Goal: Task Accomplishment & Management: Manage account settings

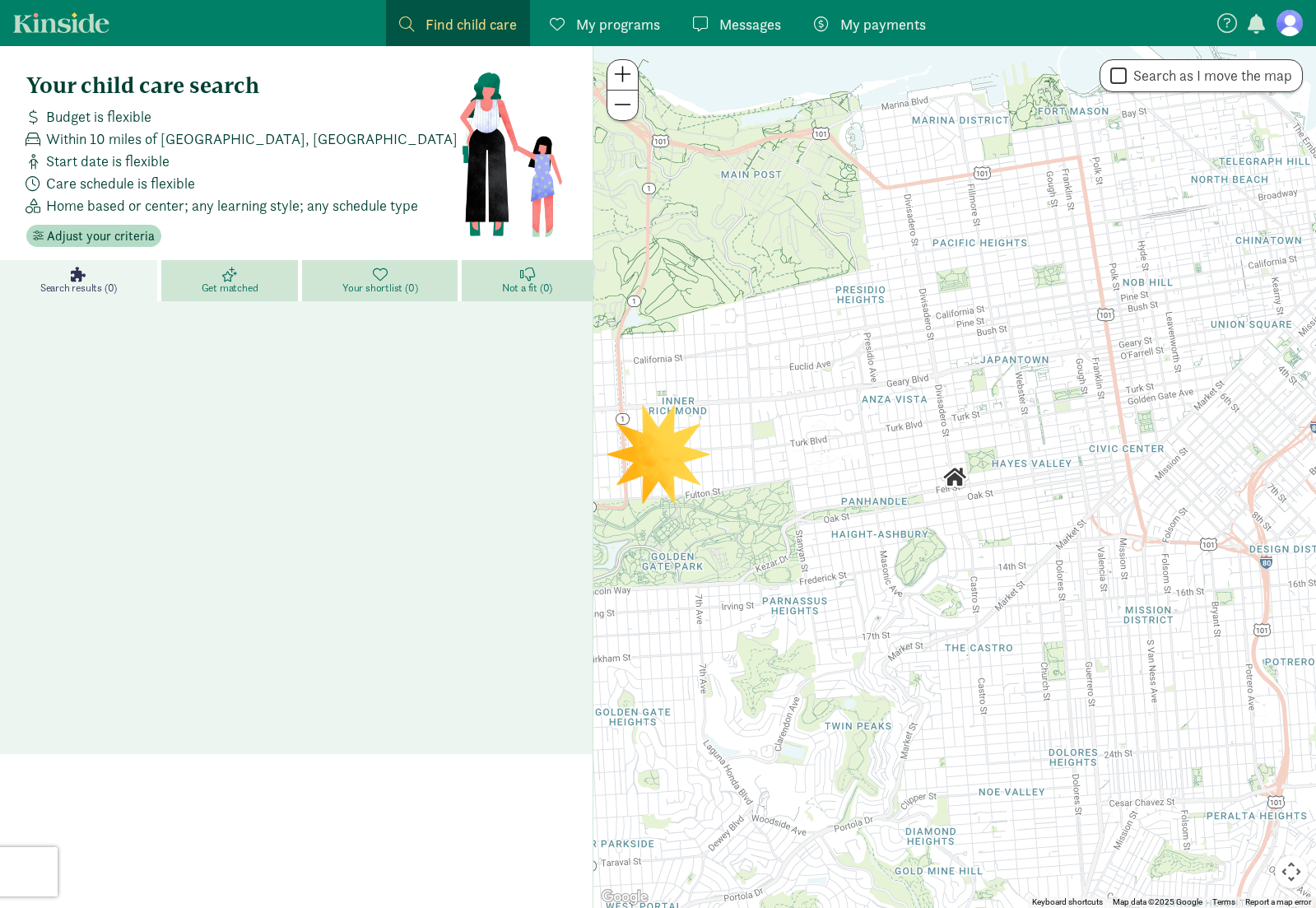
click at [639, 18] on span "My programs" at bounding box center [617, 24] width 84 height 22
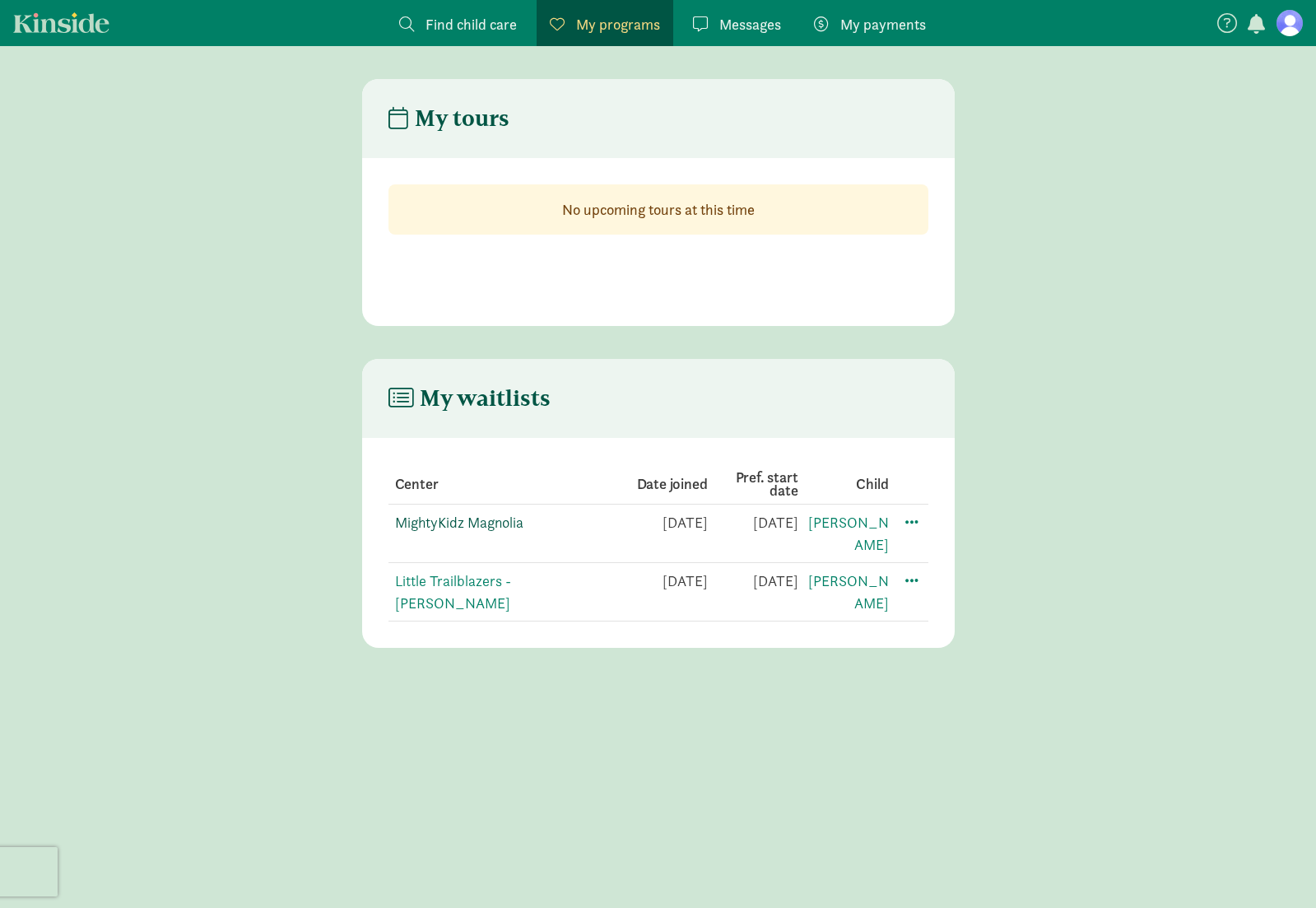
click at [491, 522] on link "MightyKidz Magnolia" at bounding box center [459, 522] width 128 height 19
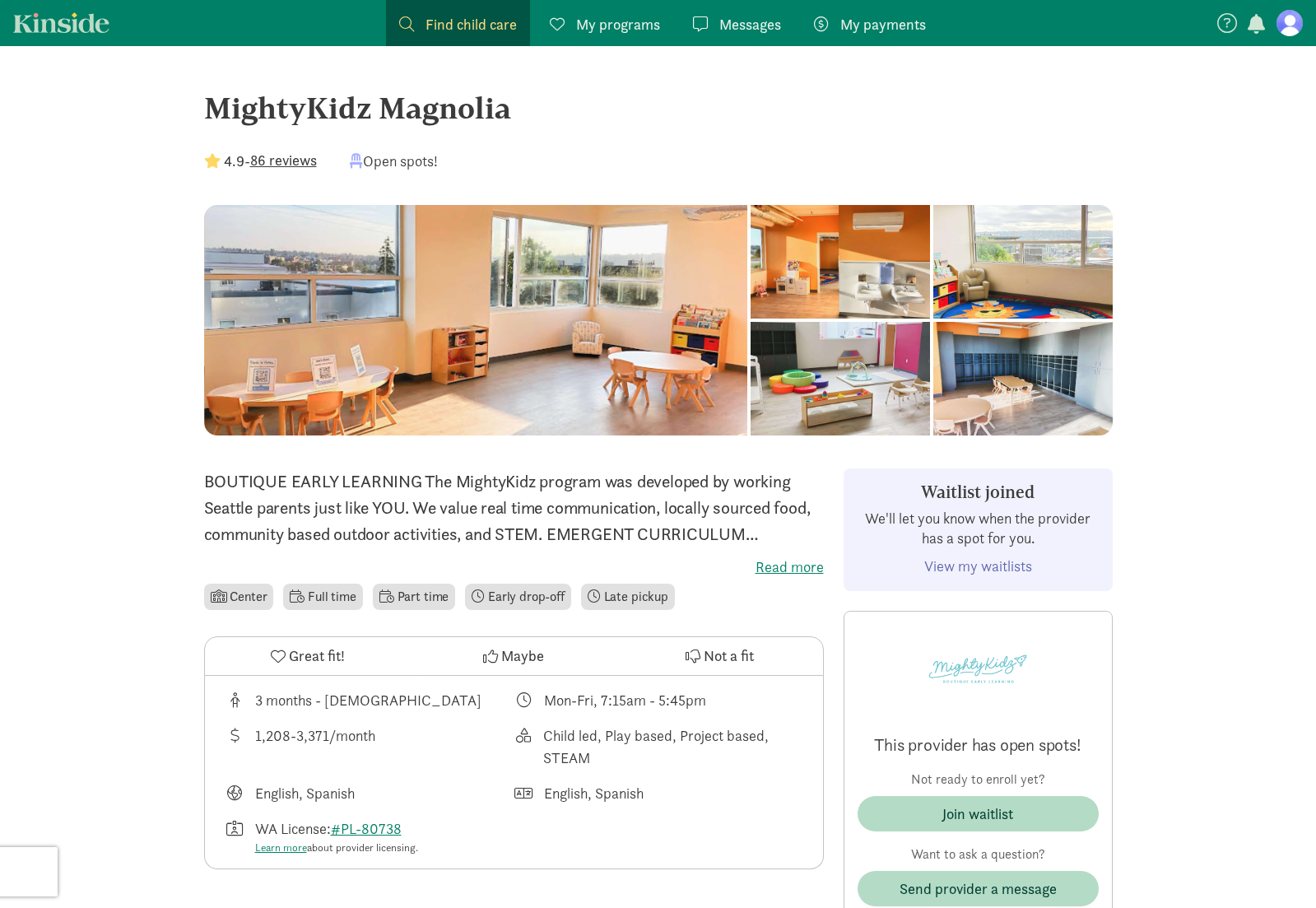
click at [1012, 561] on link "View my waitlists" at bounding box center [978, 566] width 108 height 19
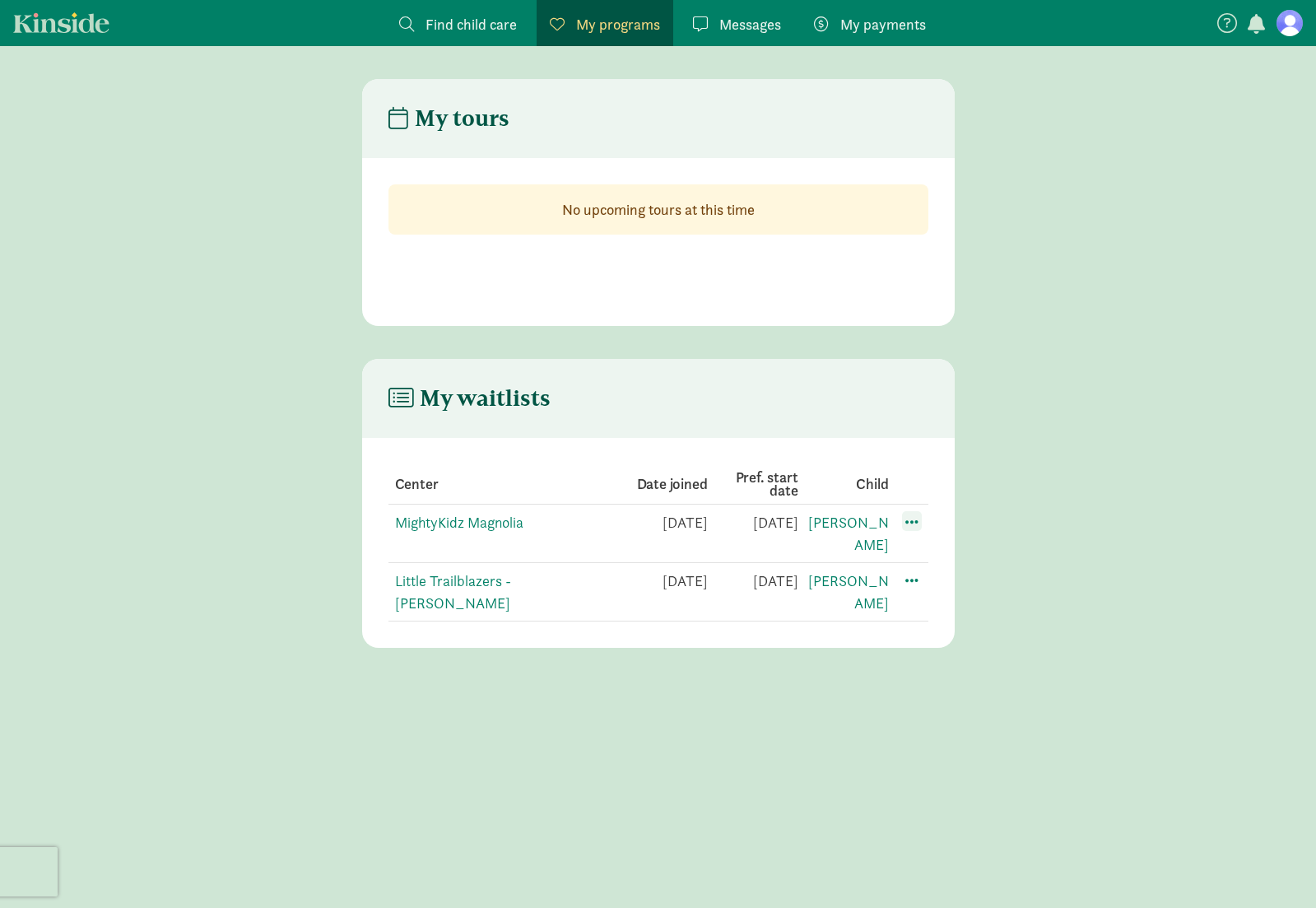
click at [912, 522] on span at bounding box center [912, 520] width 19 height 19
click at [937, 563] on div "Edit preferences" at bounding box center [970, 557] width 149 height 35
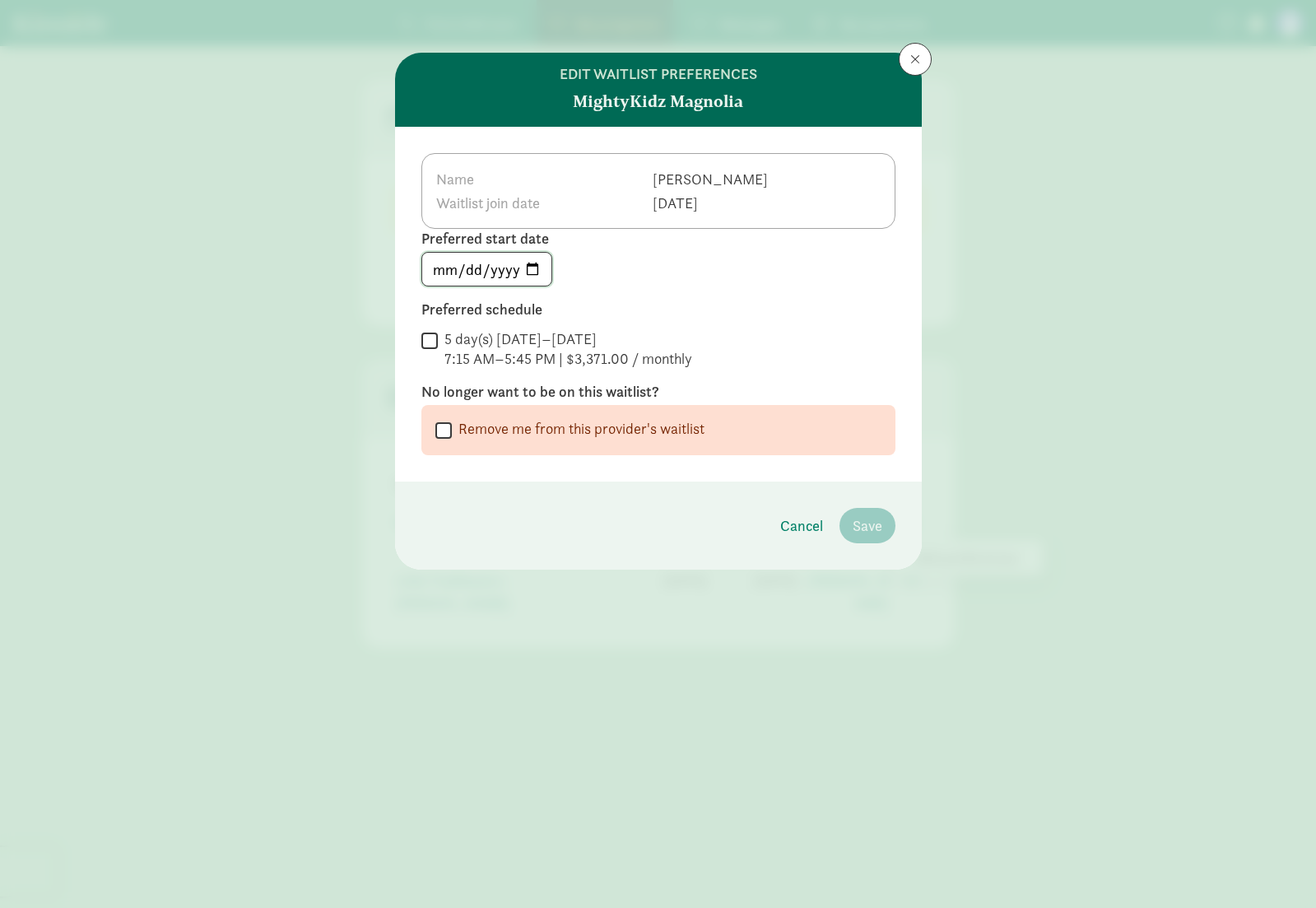
click at [534, 265] on input "[DATE]" at bounding box center [486, 268] width 129 height 33
type input "[DATE]"
click at [422, 338] on input "5 day(s) Monday–Friday 7:15 AM–5:45 PM | $3,371.00 / monthly" at bounding box center [429, 339] width 17 height 22
checkbox input "true"
click at [879, 515] on span "Save" at bounding box center [868, 525] width 30 height 22
